Goal: Information Seeking & Learning: Learn about a topic

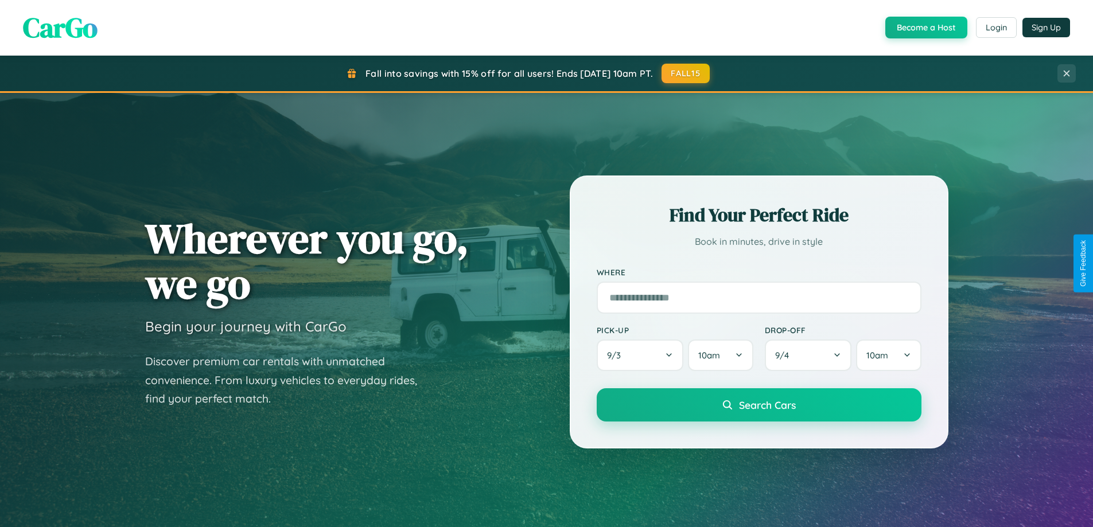
scroll to position [2207, 0]
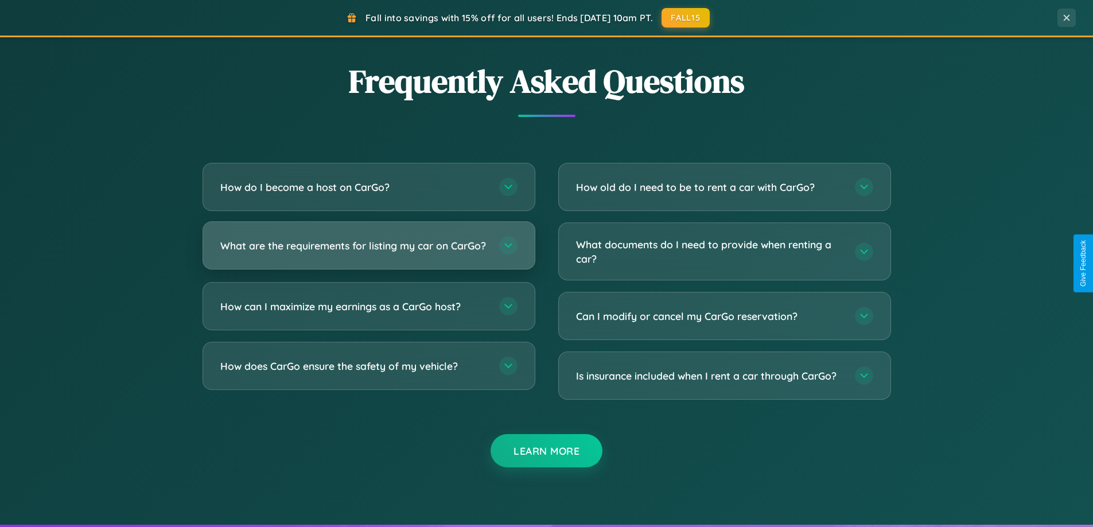
click at [368, 251] on h3 "What are the requirements for listing my car on CarGo?" at bounding box center [353, 246] width 267 height 14
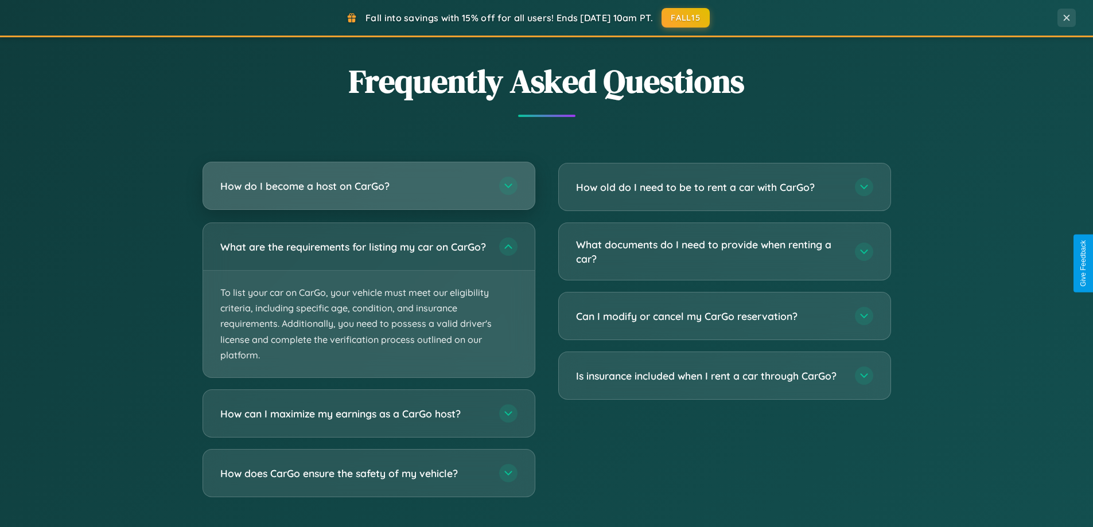
click at [368, 186] on h3 "How do I become a host on CarGo?" at bounding box center [353, 186] width 267 height 14
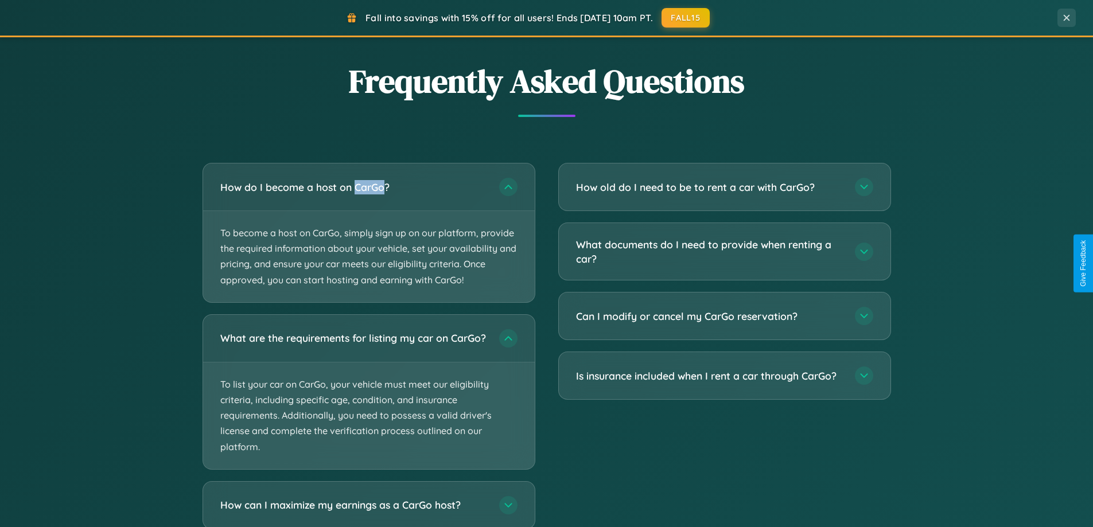
scroll to position [2279, 0]
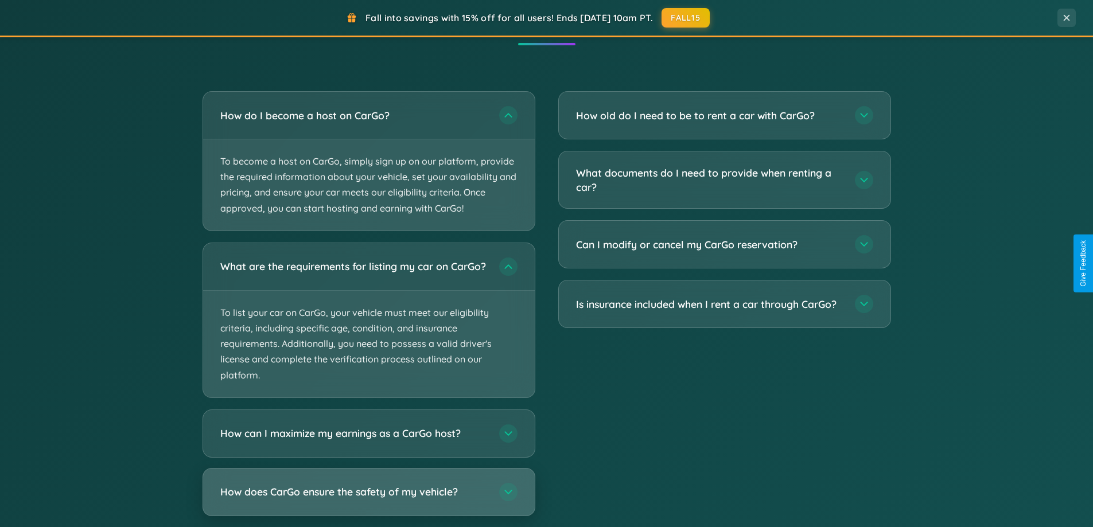
click at [368, 499] on h3 "How does CarGo ensure the safety of my vehicle?" at bounding box center [353, 492] width 267 height 14
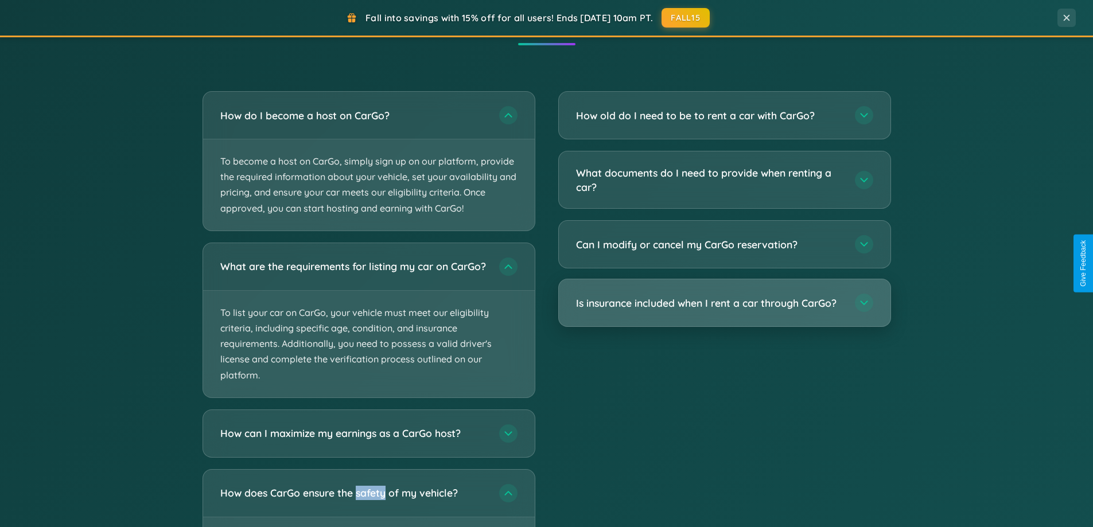
click at [724, 303] on h3 "Is insurance included when I rent a car through CarGo?" at bounding box center [709, 303] width 267 height 14
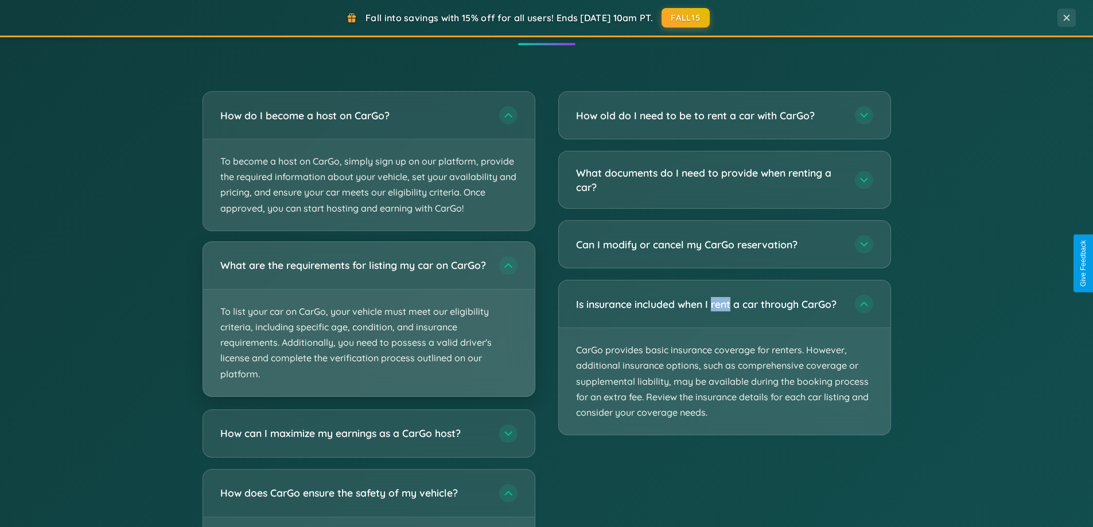
click at [368, 324] on p "To list your car on CarGo, your vehicle must meet our eligibility criteria, inc…" at bounding box center [369, 343] width 332 height 107
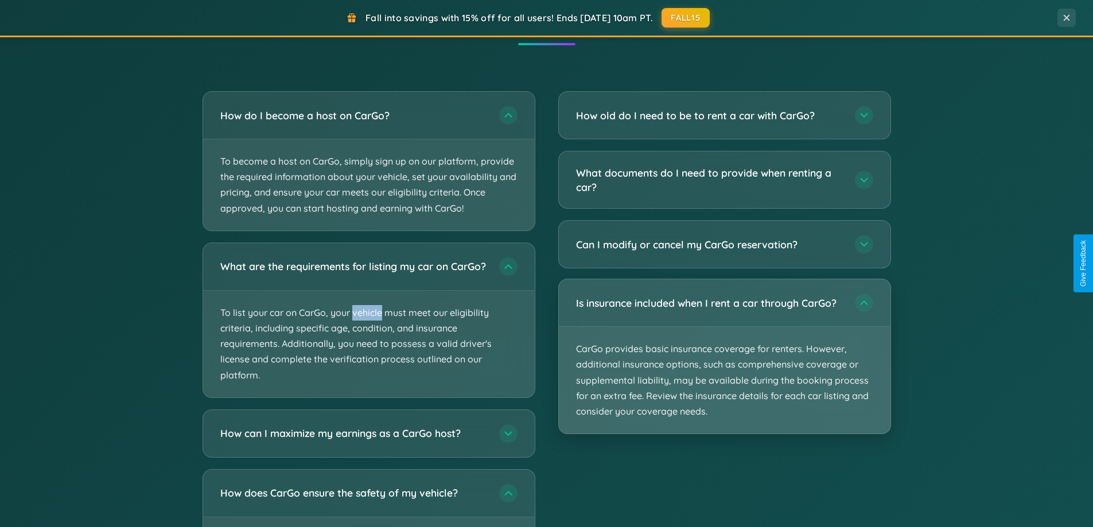
click at [724, 357] on p "CarGo provides basic insurance coverage for renters. However, additional insura…" at bounding box center [725, 380] width 332 height 107
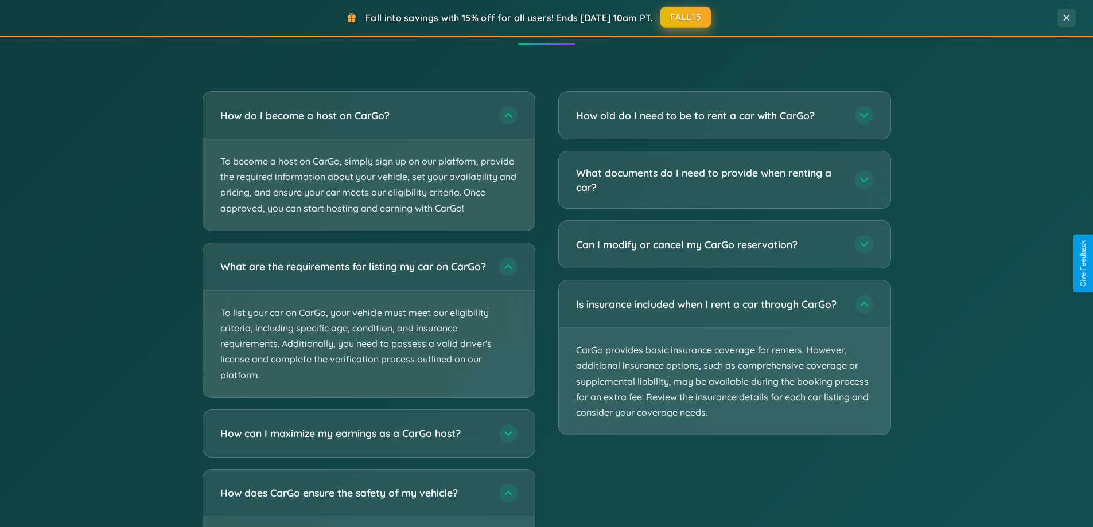
click at [686, 18] on button "FALL15" at bounding box center [685, 17] width 50 height 21
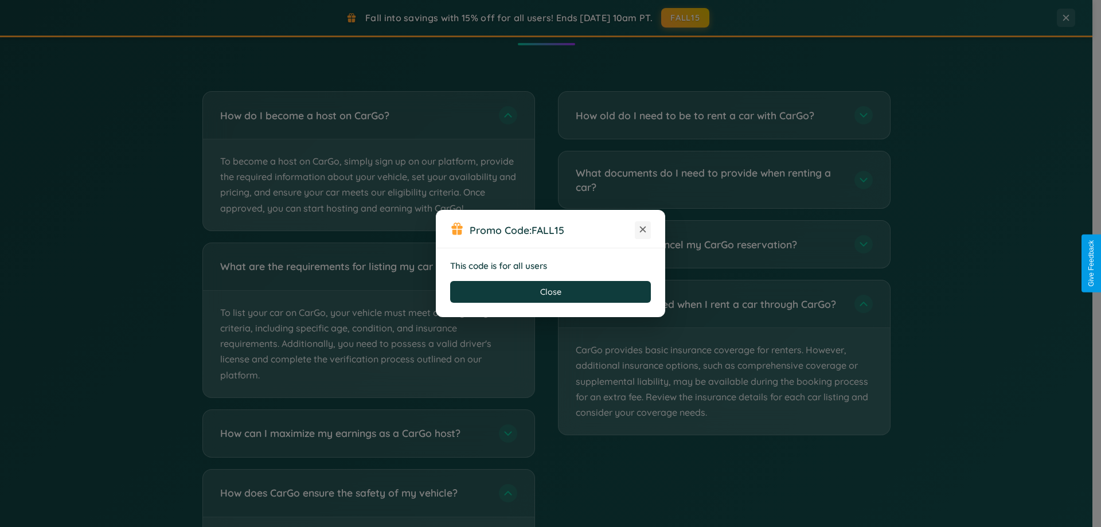
click at [643, 230] on icon at bounding box center [642, 229] width 11 height 11
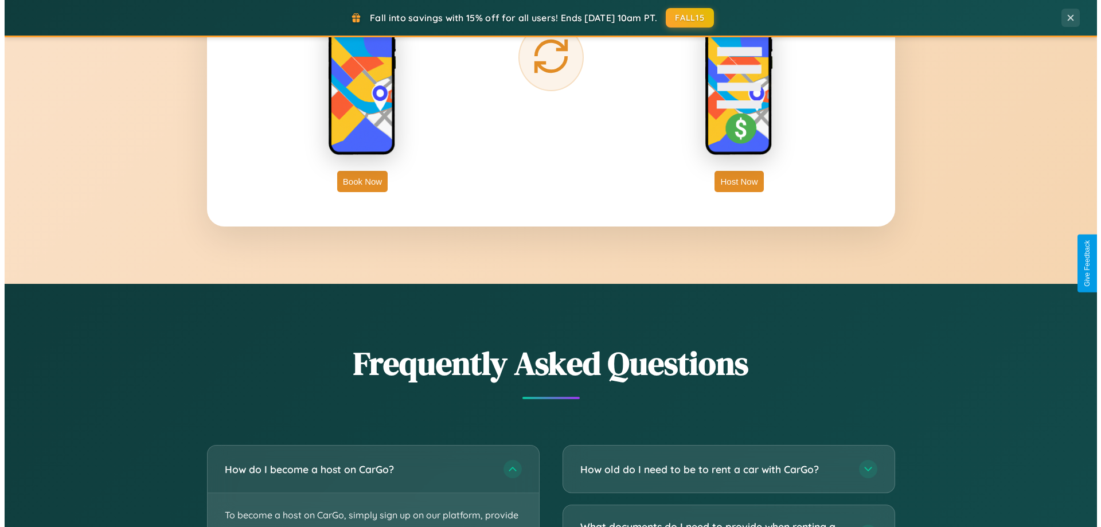
scroll to position [0, 0]
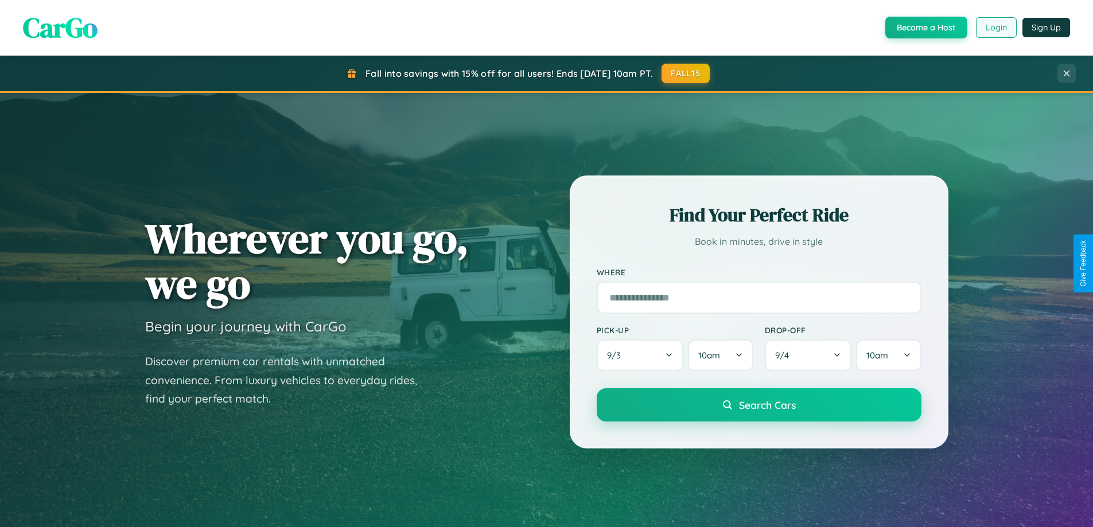
click at [995, 28] on button "Login" at bounding box center [996, 27] width 41 height 21
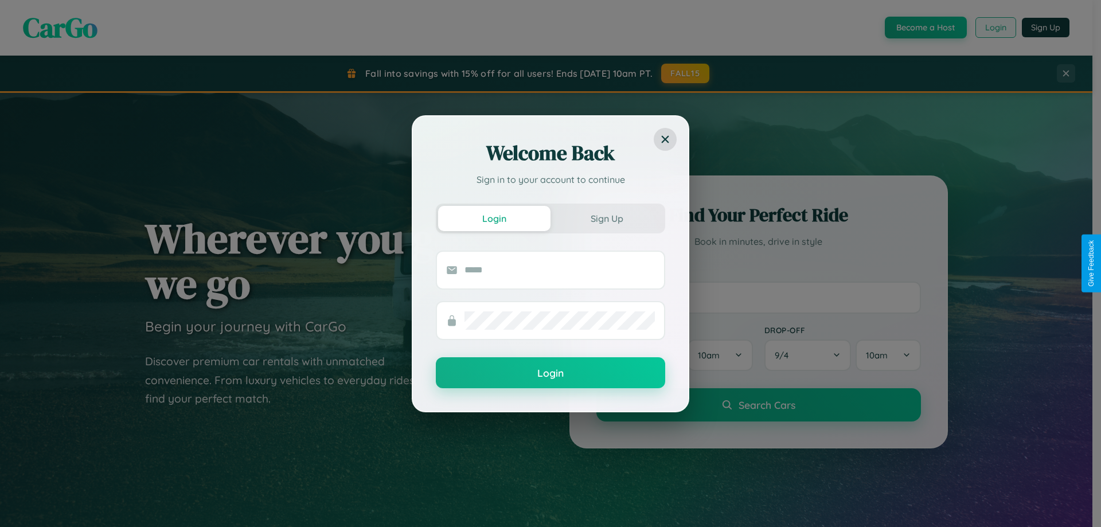
scroll to position [1843, 0]
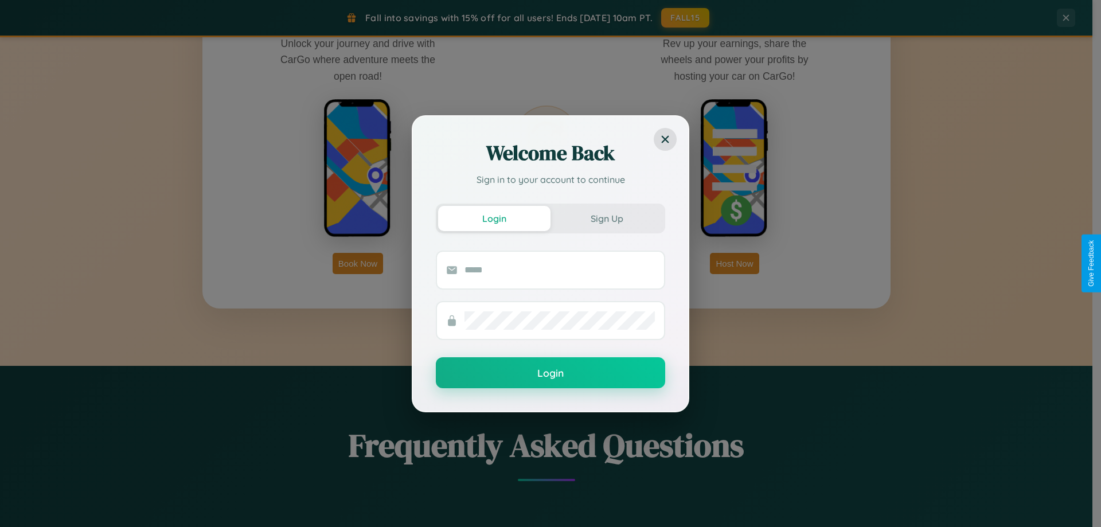
click at [358, 263] on div "Welcome Back Sign in to your account to continue Login Sign Up Login" at bounding box center [550, 263] width 1101 height 527
